Goal: Complete application form: Complete application form

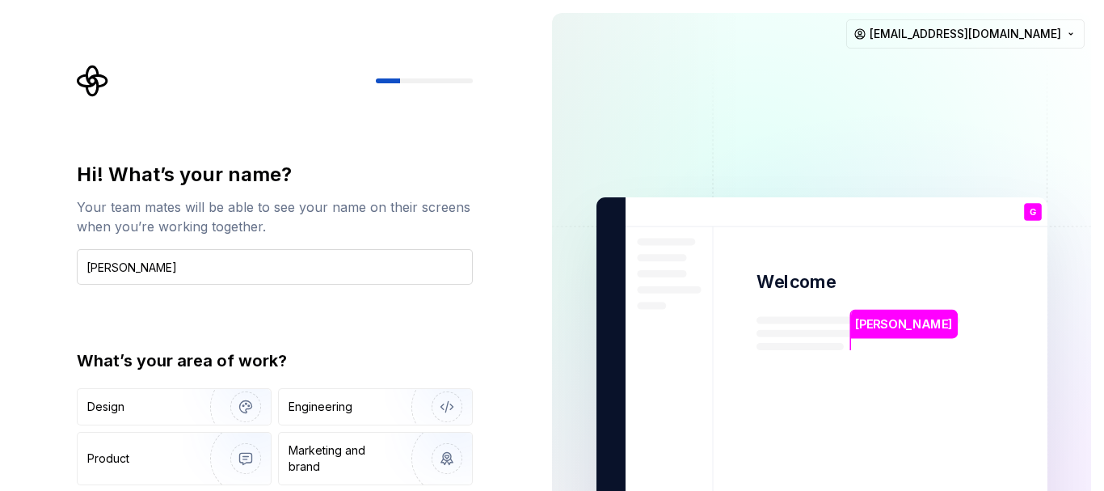
type input "[PERSON_NAME]"
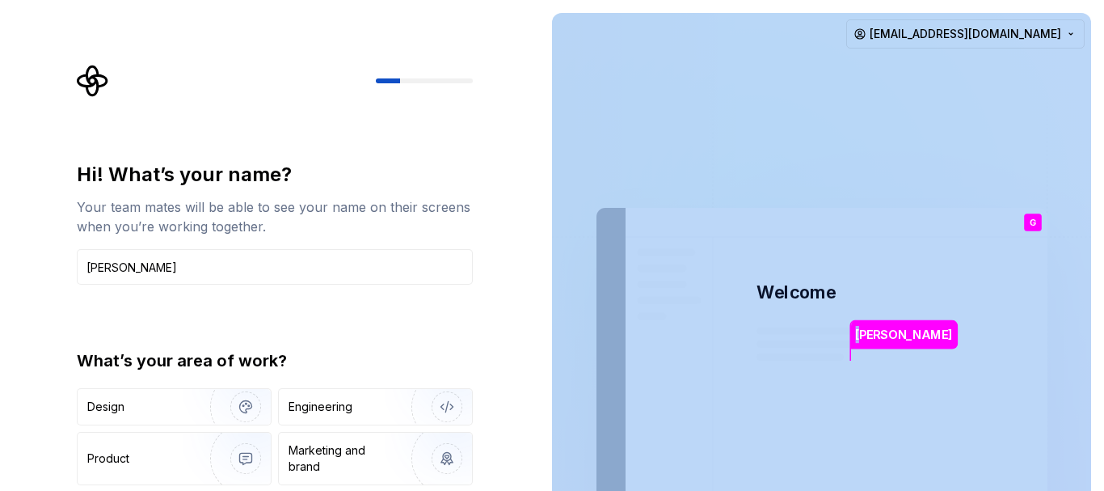
drag, startPoint x: 863, startPoint y: 342, endPoint x: 835, endPoint y: 345, distance: 28.5
click at [835, 345] on div "[PERSON_NAME] Welcome G You T B +3 [PERSON_NAME] [PERSON_NAME]" at bounding box center [821, 375] width 451 height 335
click at [856, 373] on img at bounding box center [822, 376] width 655 height 764
click at [213, 271] on input "[PERSON_NAME]" at bounding box center [275, 267] width 396 height 36
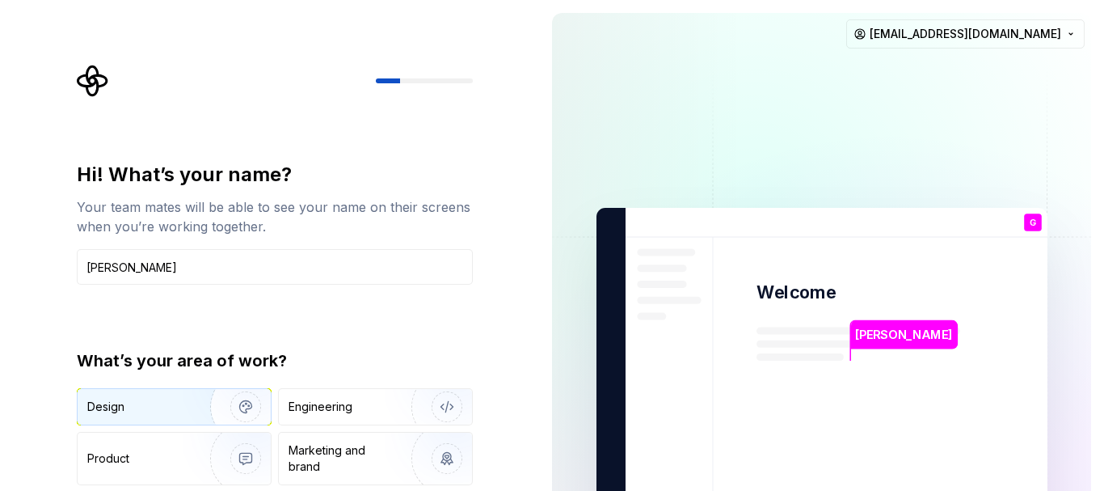
click at [242, 391] on img "button" at bounding box center [234, 406] width 103 height 108
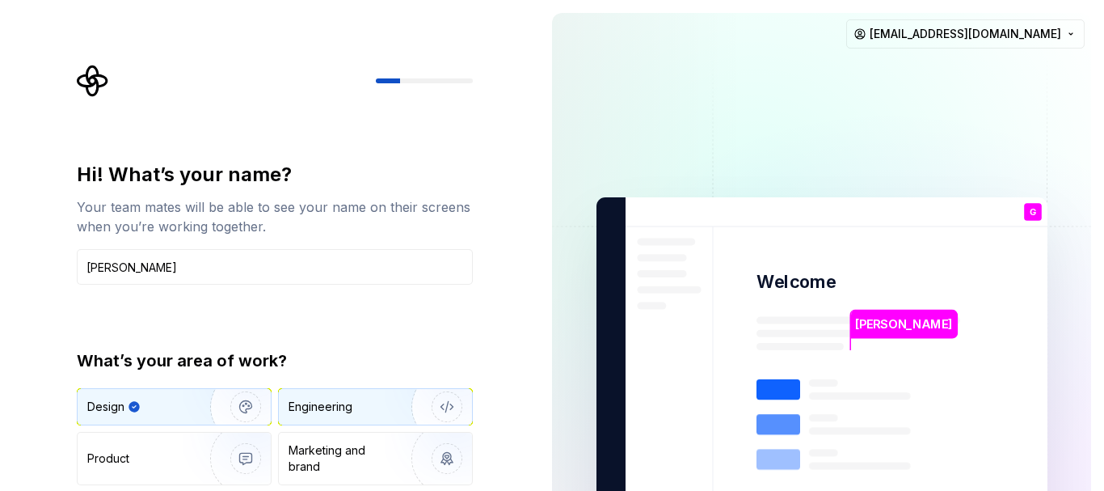
click at [343, 409] on div "Engineering" at bounding box center [321, 406] width 64 height 16
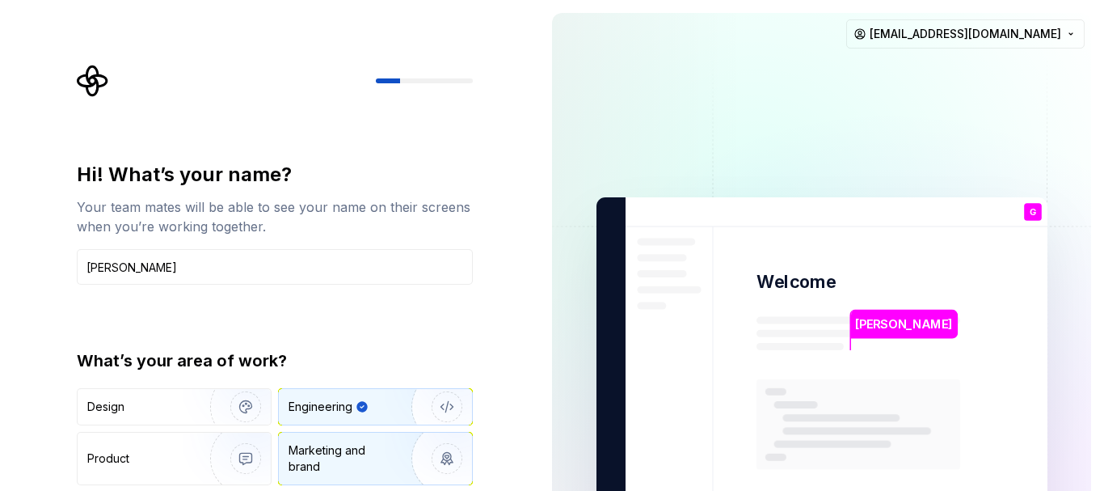
click at [302, 462] on div "Marketing and brand" at bounding box center [343, 458] width 109 height 32
click at [349, 407] on div "Engineering" at bounding box center [321, 406] width 64 height 16
drag, startPoint x: 1103, startPoint y: 67, endPoint x: 987, endPoint y: 317, distance: 275.5
click at [1089, 301] on html "Hi! What’s your name? Your team mates will be able to see your name on their sc…" at bounding box center [552, 245] width 1104 height 491
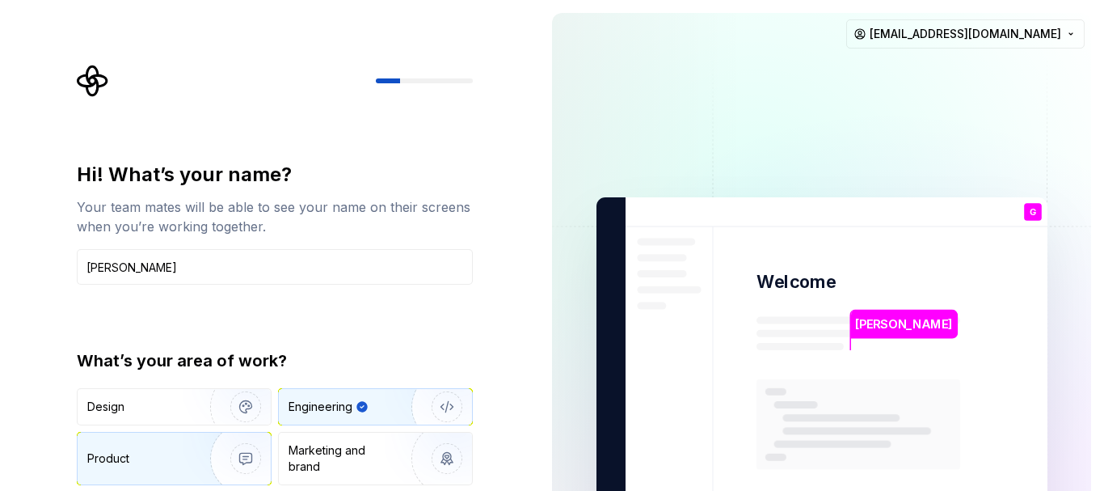
click at [201, 460] on img "button" at bounding box center [234, 458] width 103 height 108
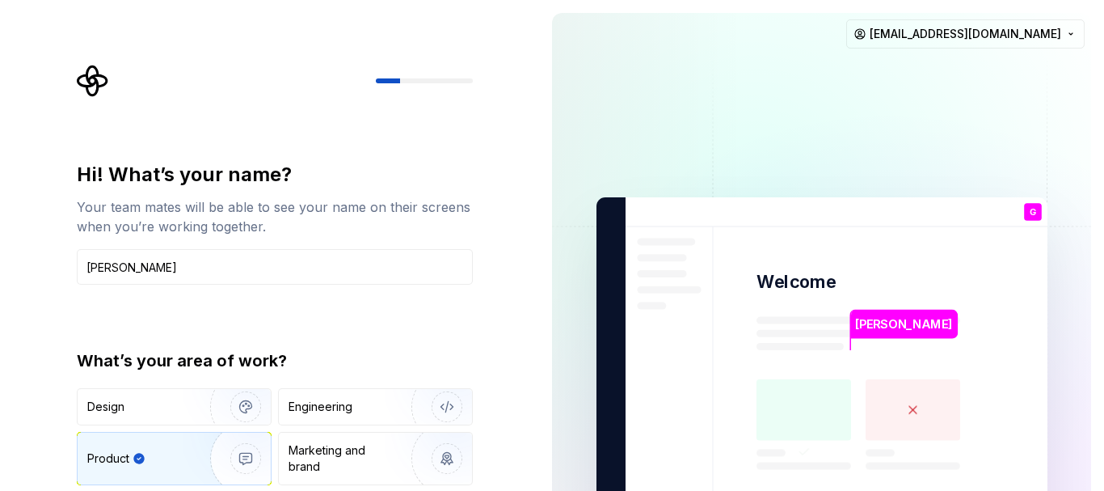
click at [389, 384] on div "What’s your area of work? Design Engineering Product Marketing and brand Other" at bounding box center [275, 438] width 396 height 179
click at [306, 392] on div "Engineering" at bounding box center [375, 407] width 193 height 36
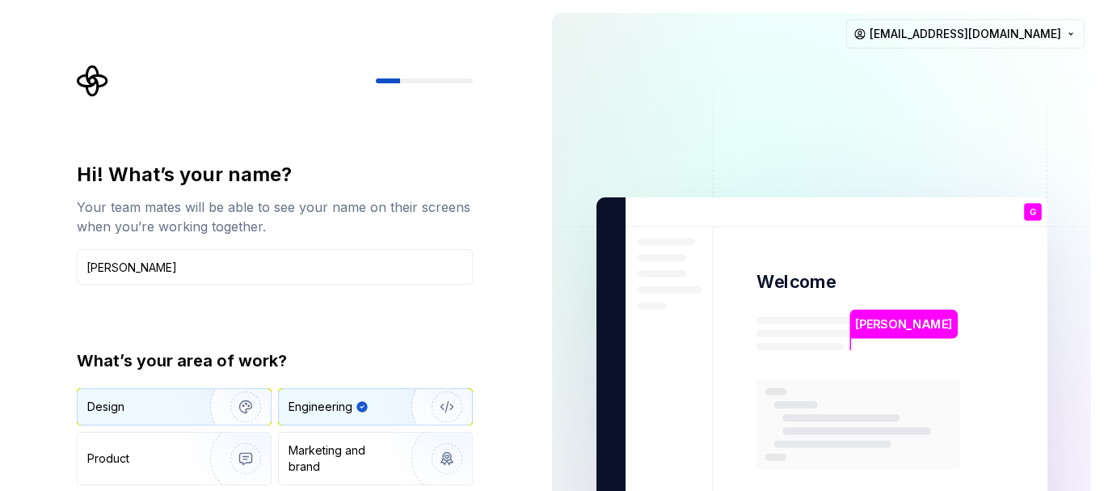
click at [226, 401] on img "button" at bounding box center [234, 406] width 103 height 108
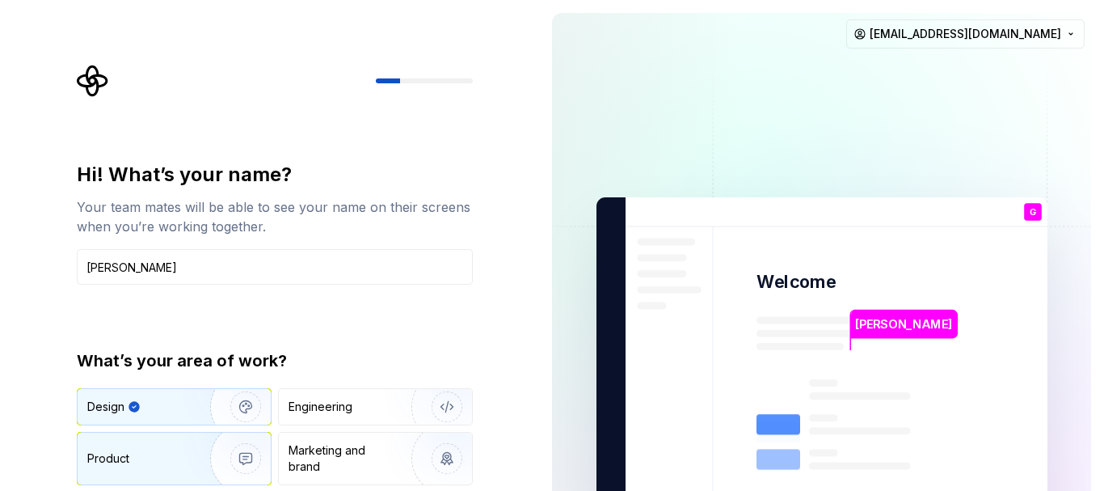
click at [225, 453] on img "button" at bounding box center [234, 458] width 103 height 108
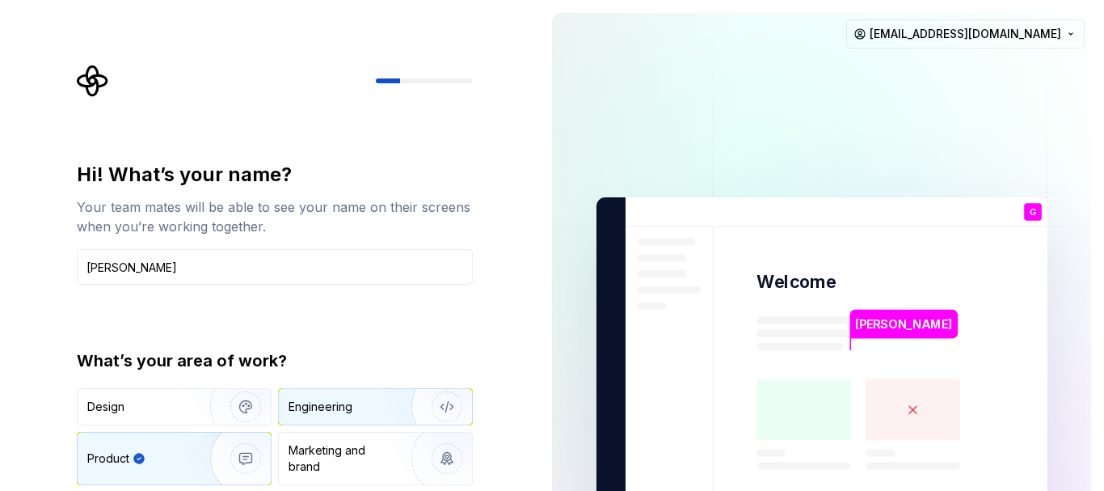
click at [326, 403] on div "Engineering" at bounding box center [321, 406] width 64 height 16
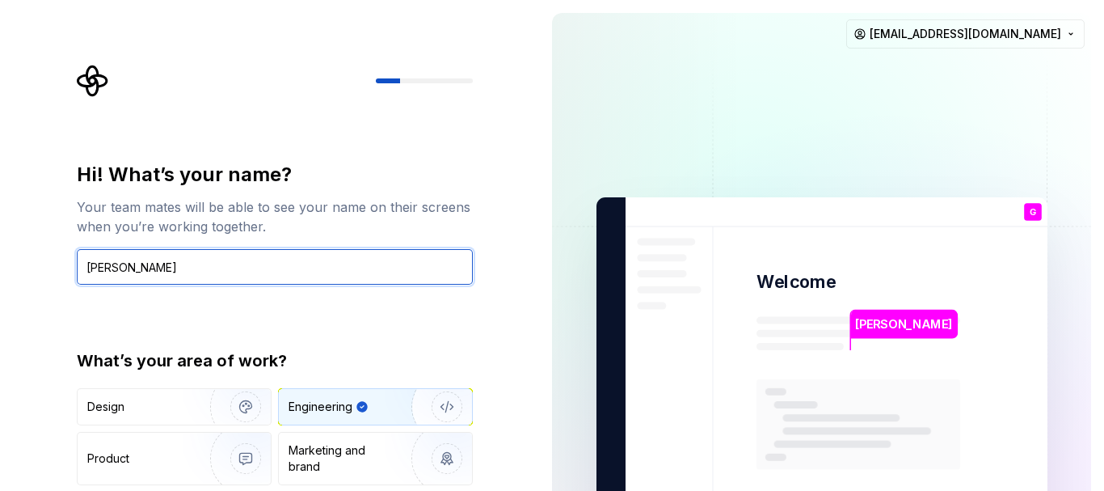
click at [367, 275] on input "[PERSON_NAME]" at bounding box center [275, 267] width 396 height 36
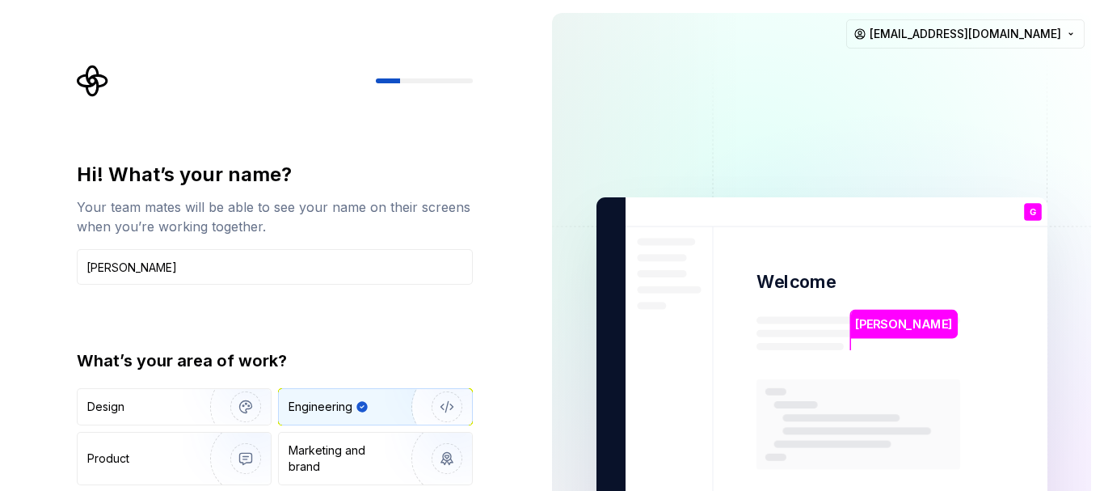
click at [654, 263] on img at bounding box center [822, 365] width 655 height 764
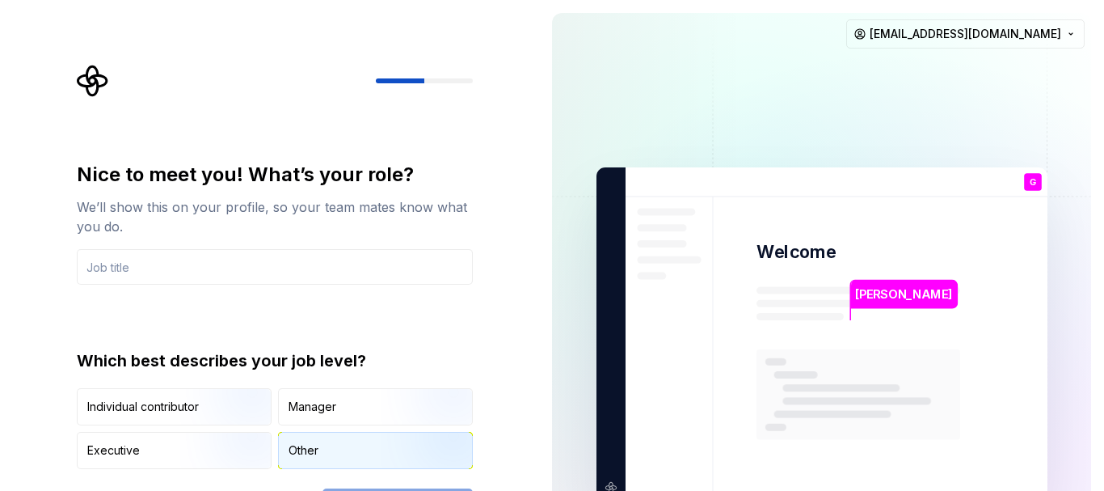
click at [303, 441] on div "Other" at bounding box center [375, 450] width 193 height 36
